Goal: Information Seeking & Learning: Learn about a topic

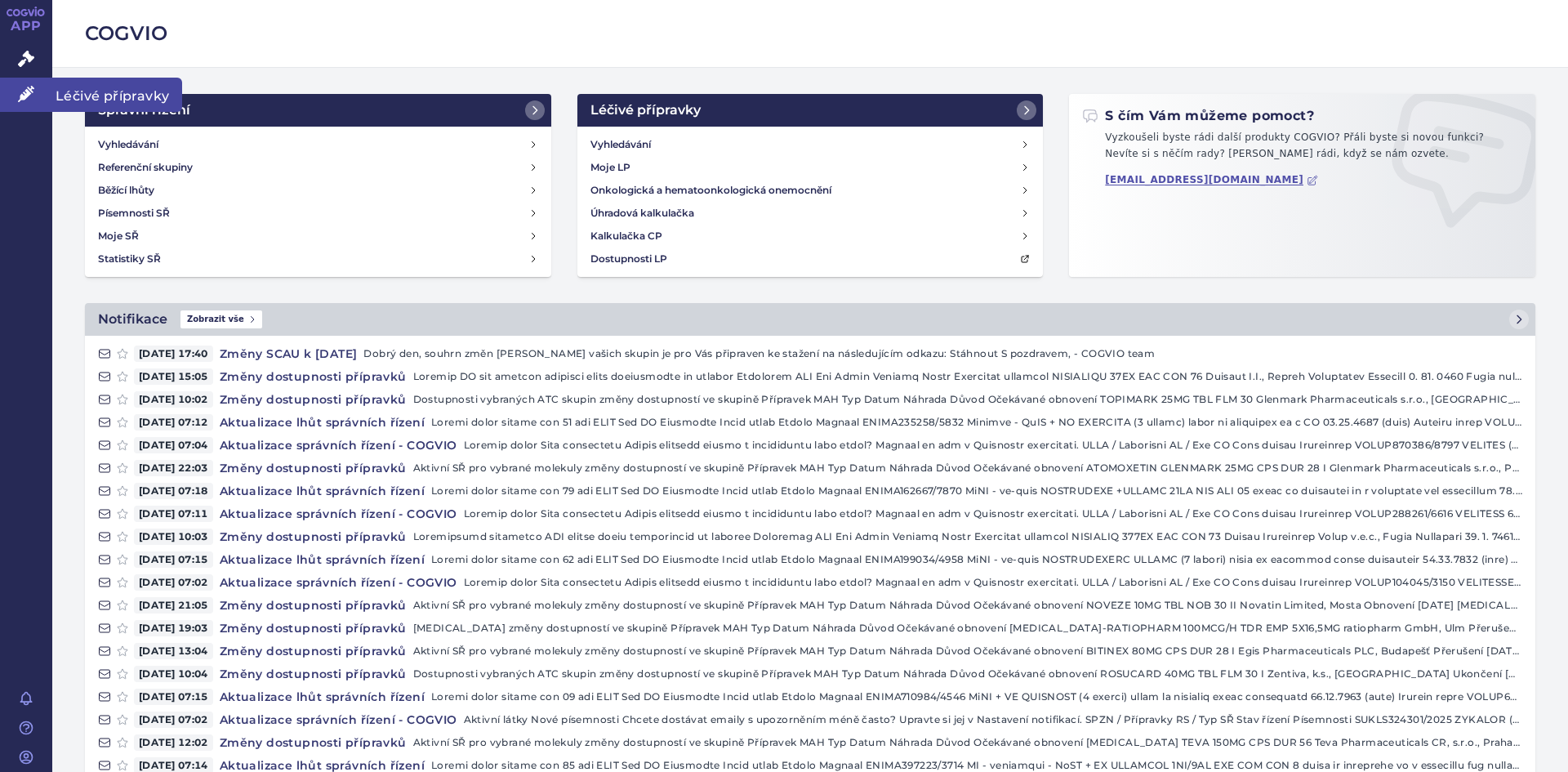
click at [92, 93] on span "Léčivé přípravky" at bounding box center [117, 94] width 130 height 34
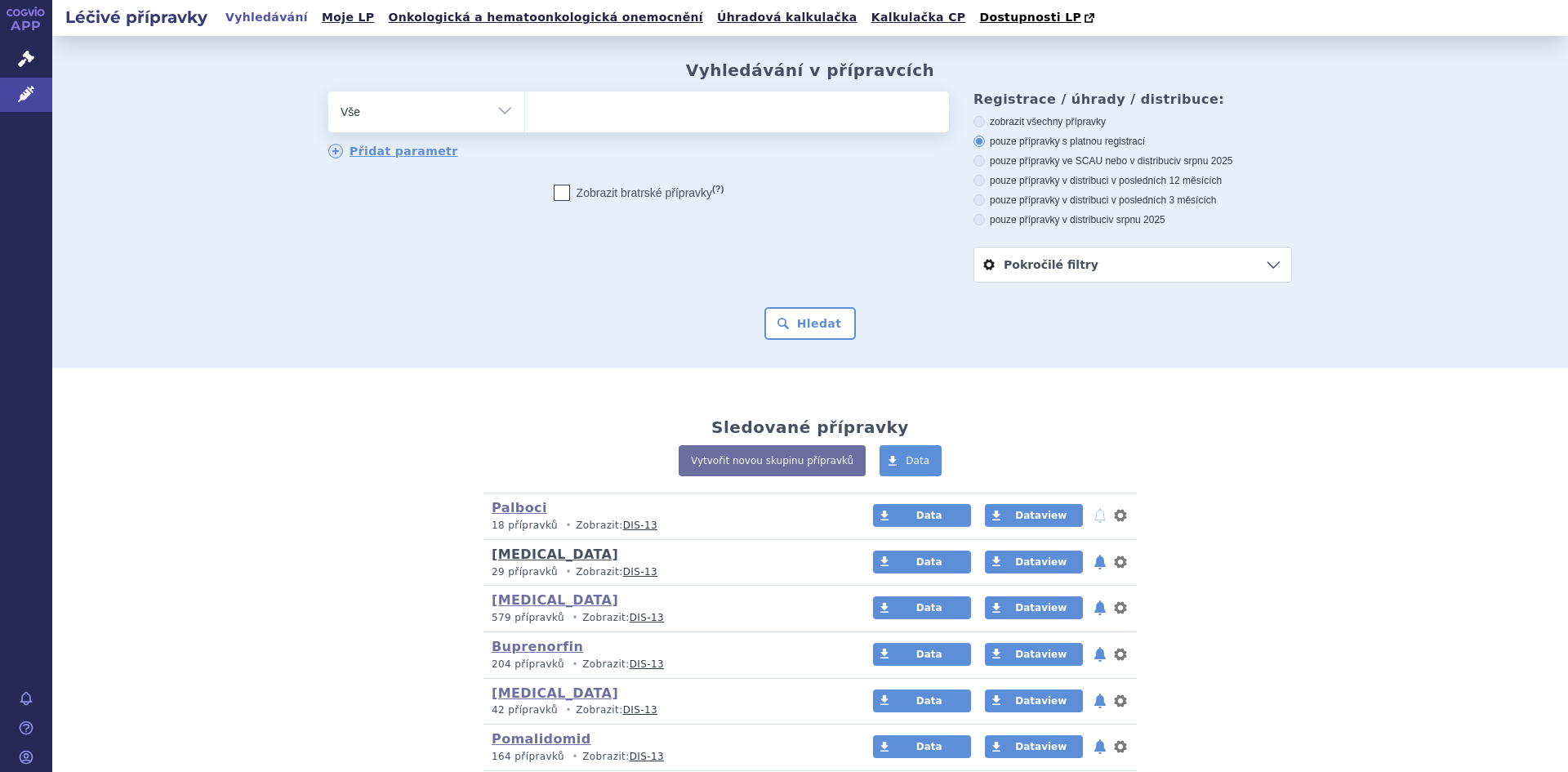
click at [549, 550] on link "Valganciclovir" at bounding box center [554, 554] width 127 height 16
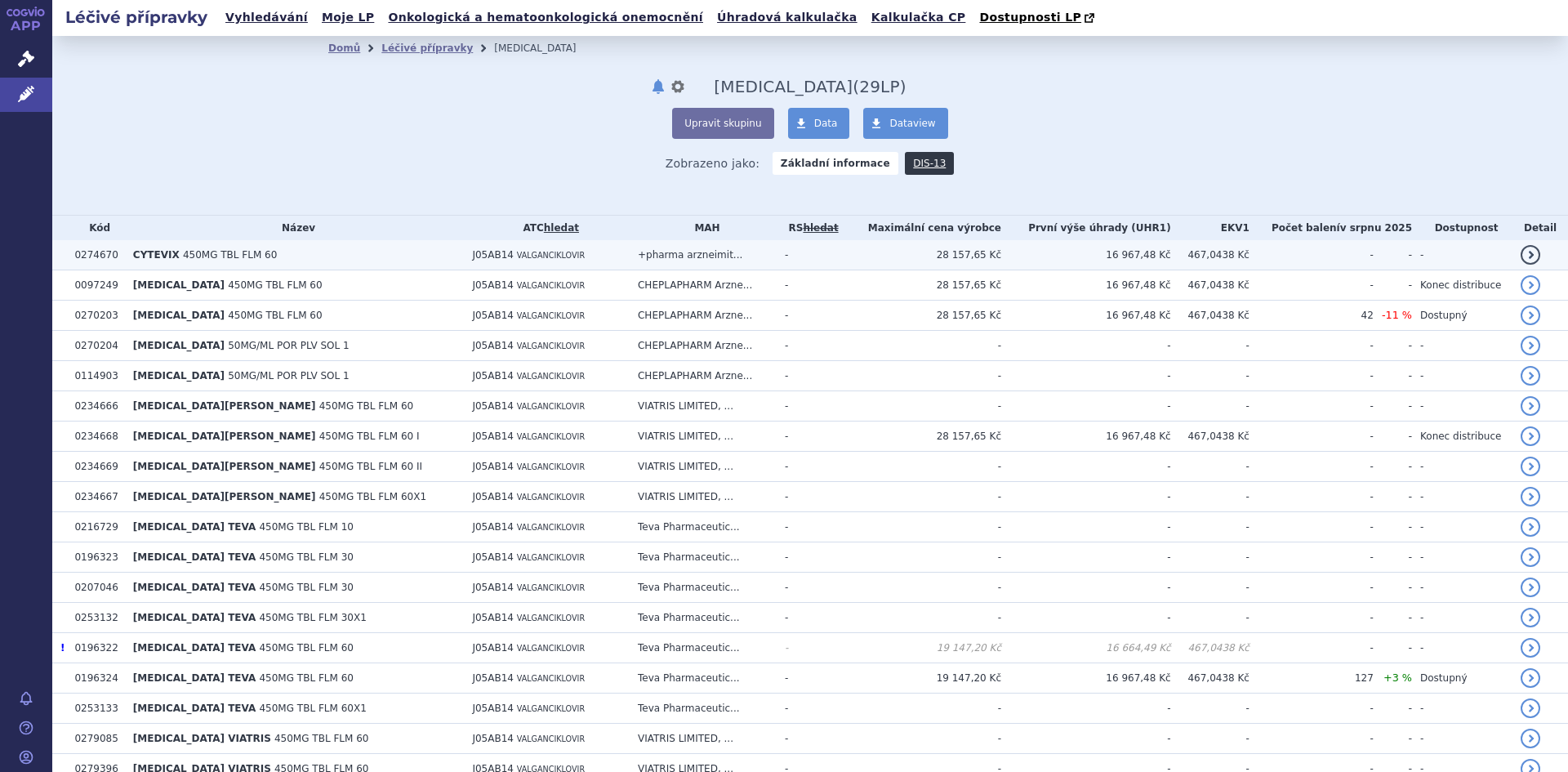
click at [184, 259] on span "450MG TBL FLM 60" at bounding box center [230, 255] width 93 height 11
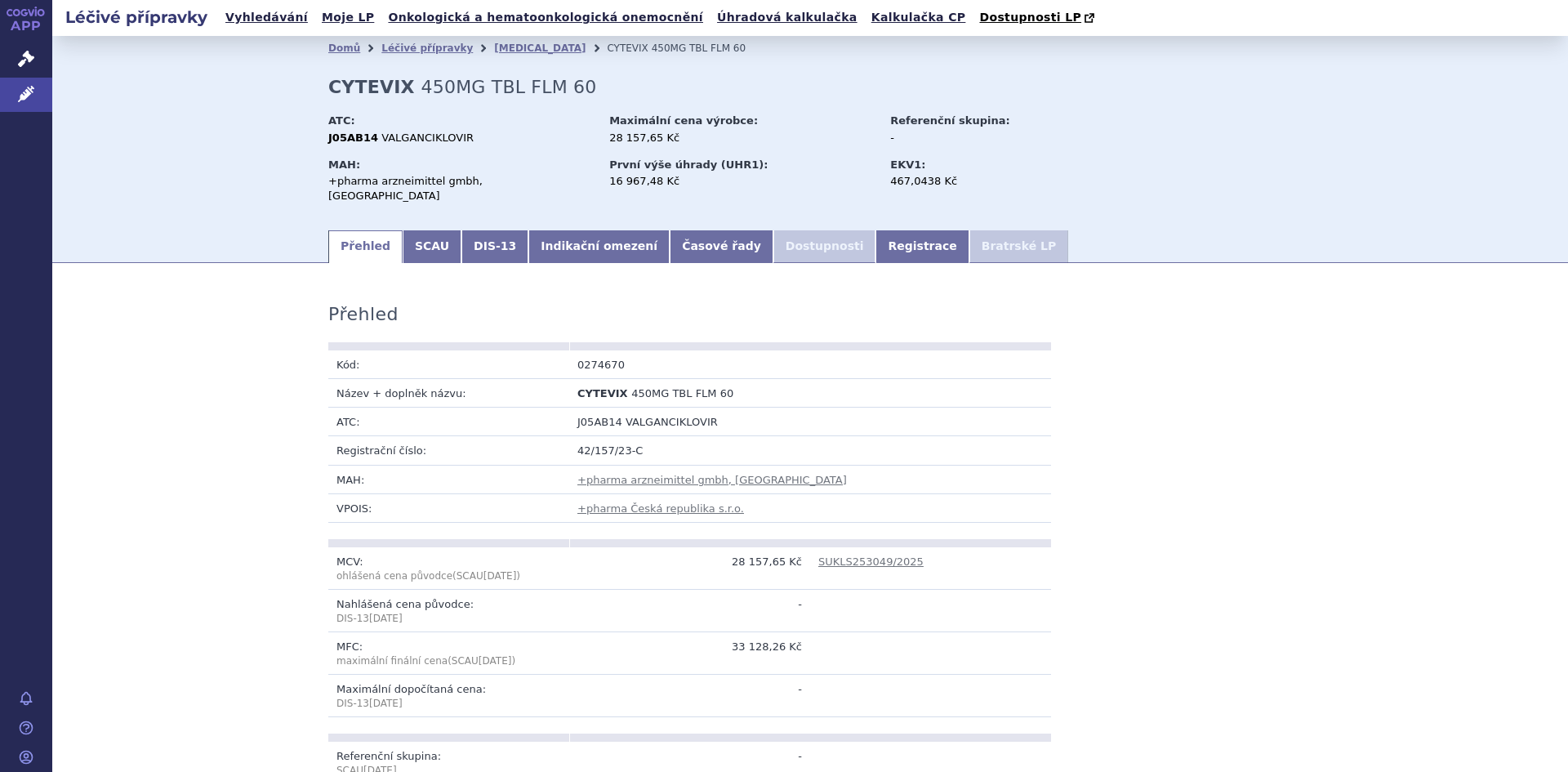
click at [413, 240] on link "SCAU" at bounding box center [432, 246] width 59 height 32
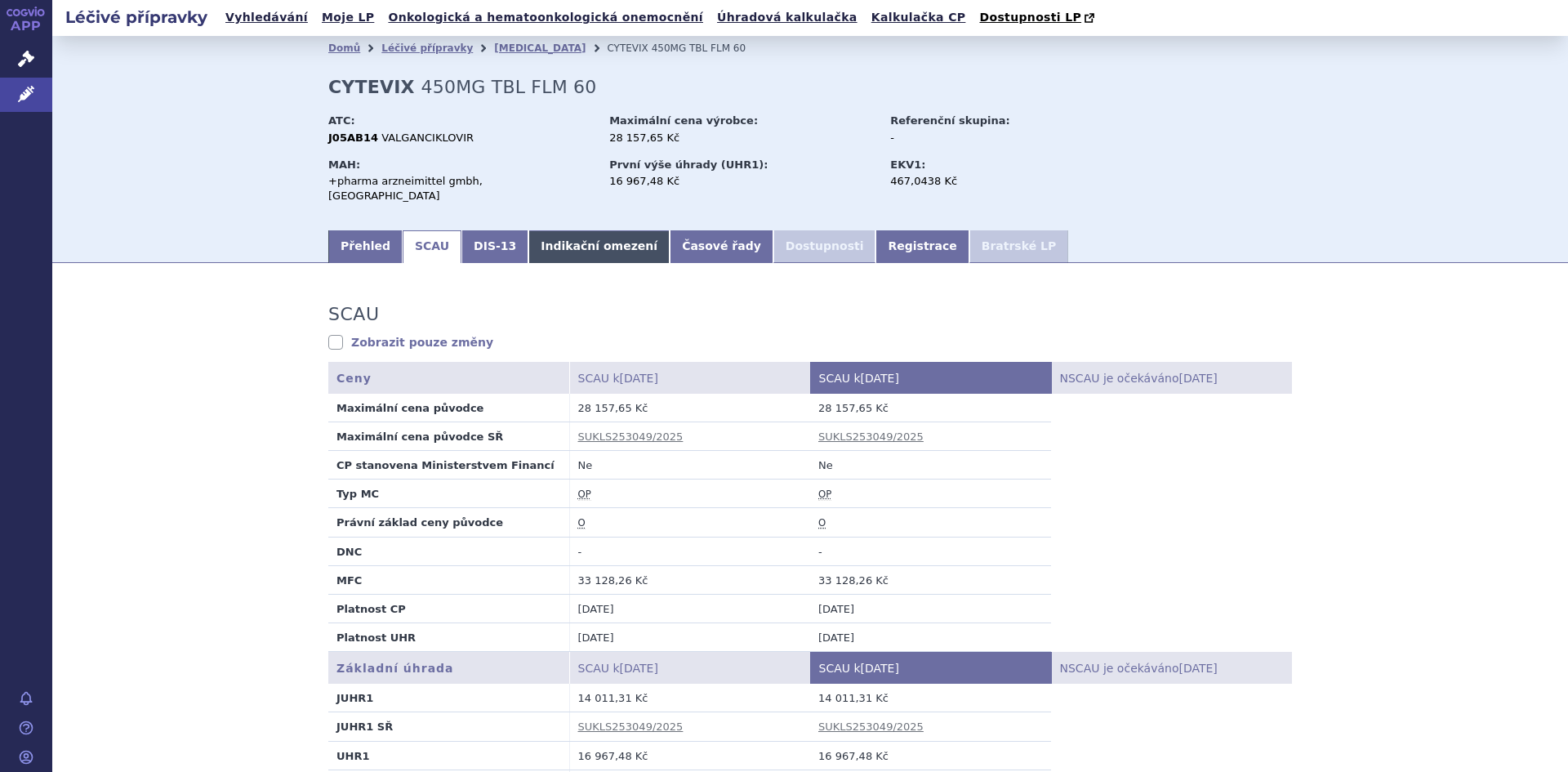
click at [554, 239] on link "Indikační omezení" at bounding box center [599, 246] width 142 height 32
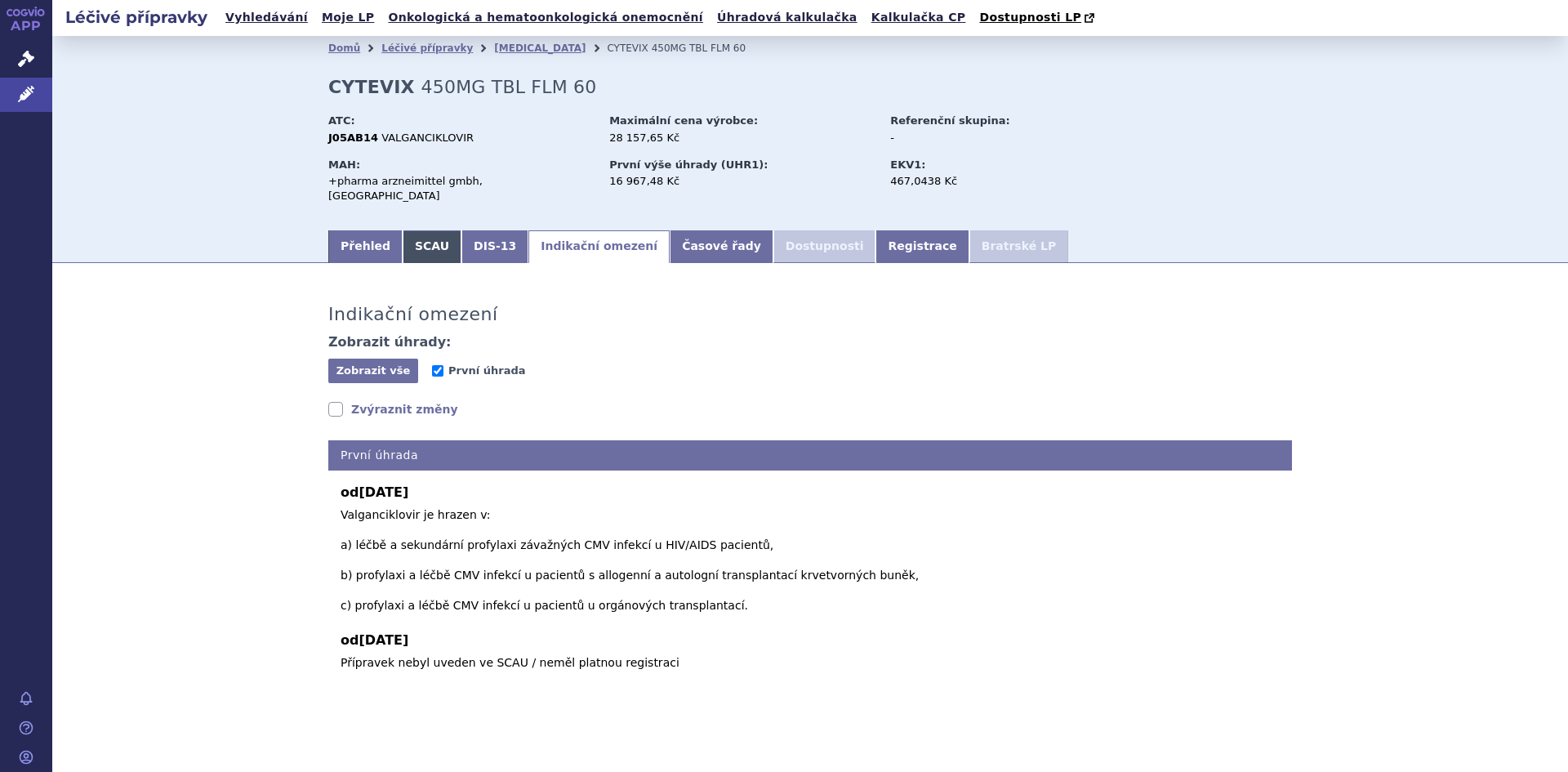
click at [424, 234] on link "SCAU" at bounding box center [432, 246] width 59 height 32
